Goal: Find specific page/section: Find specific page/section

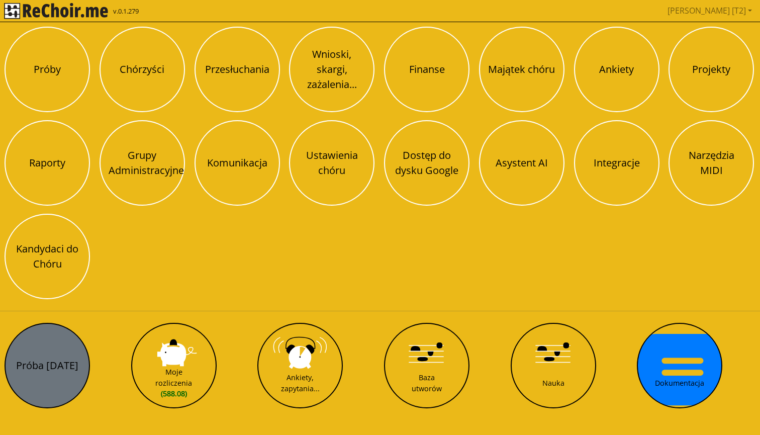
click at [59, 366] on button "Próba [DATE]" at bounding box center [47, 365] width 85 height 85
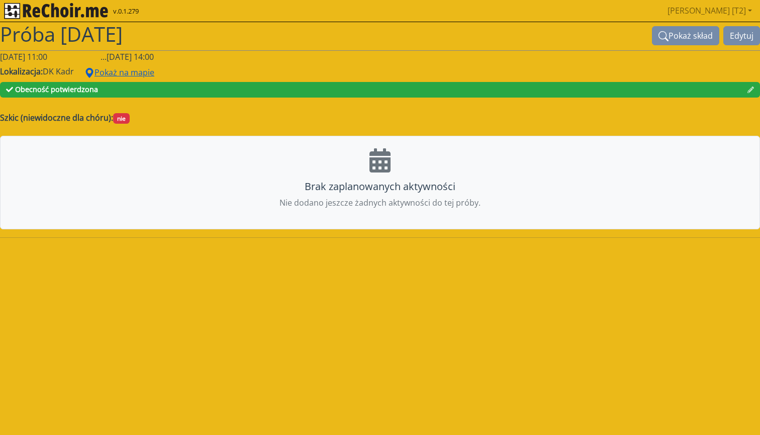
click at [132, 66] on button "Pokaż na mapie" at bounding box center [119, 72] width 83 height 19
